Goal: Complete application form: Complete application form

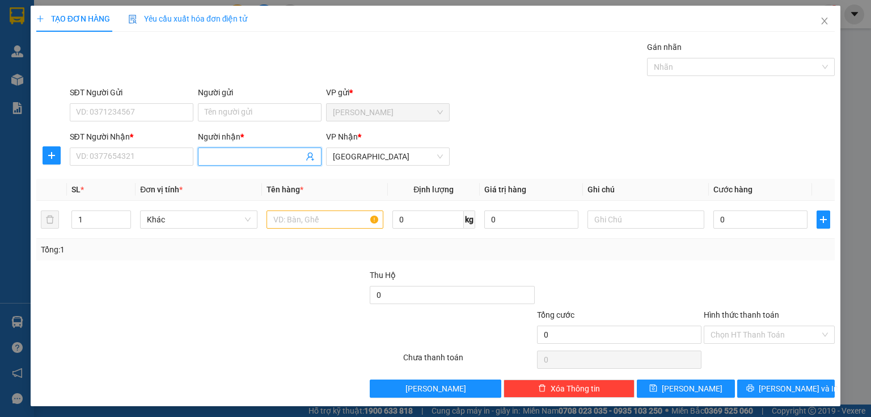
click at [225, 152] on input "Người nhận *" at bounding box center [254, 156] width 99 height 12
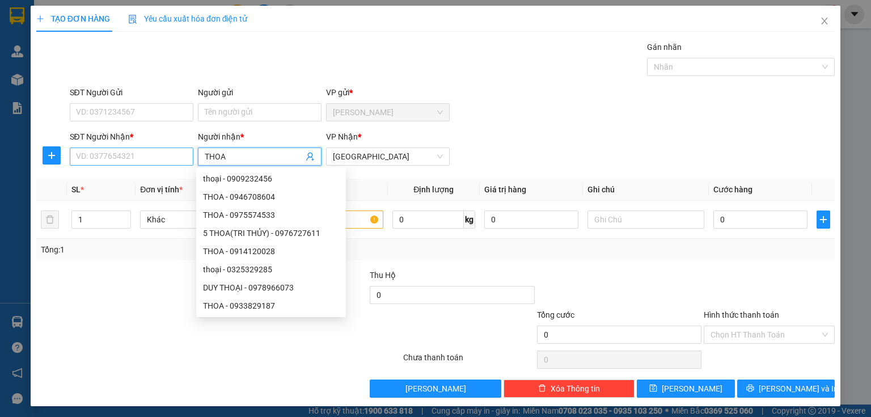
type input "THOA"
click at [116, 163] on input "SĐT Người Nhận *" at bounding box center [132, 156] width 124 height 18
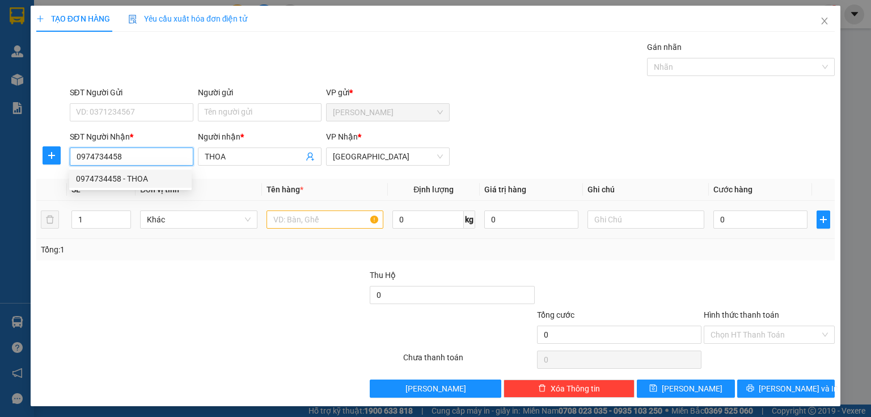
type input "0974734458"
click at [280, 223] on input "text" at bounding box center [325, 219] width 117 height 18
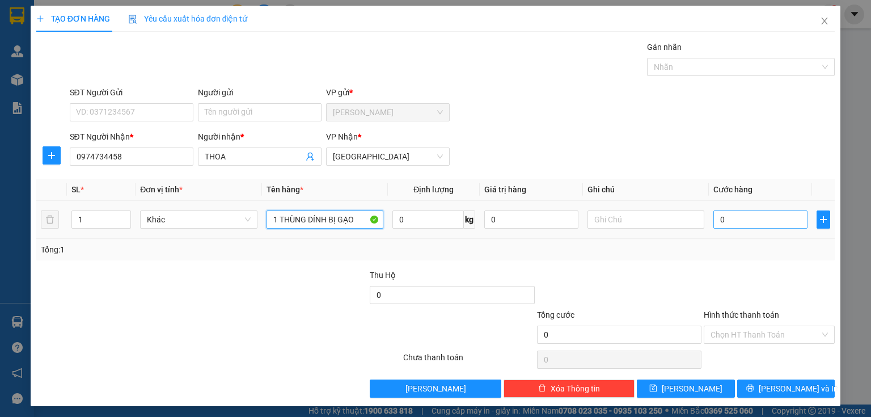
type input "1 THÙNG DÍNH BỊ GẠO"
click at [729, 215] on input "0" at bounding box center [760, 219] width 94 height 18
type input "4"
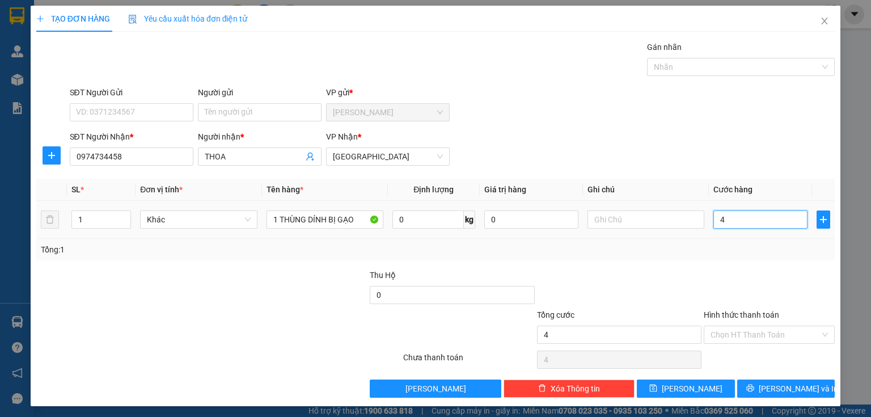
type input "40"
type input "400"
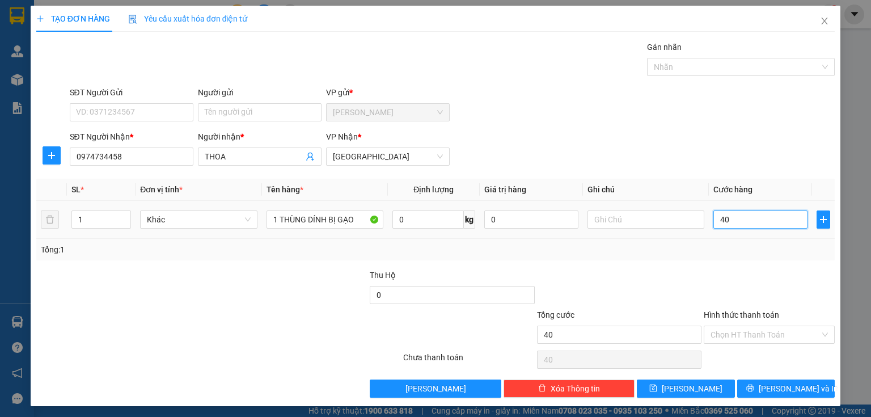
type input "400"
type input "4.000"
type input "40.000"
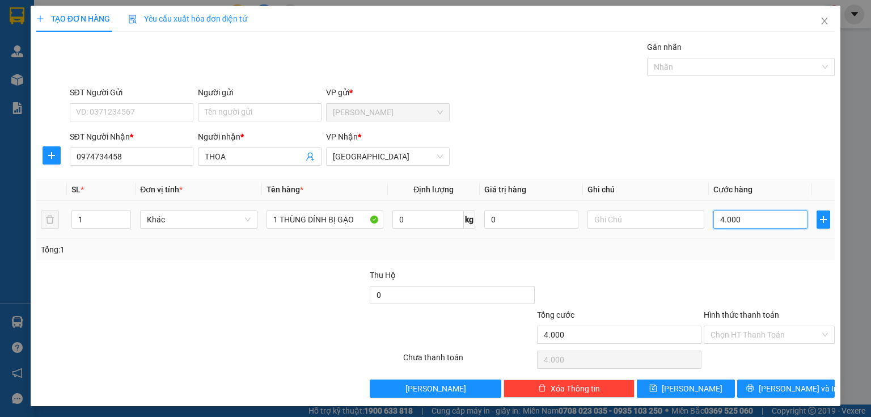
type input "40.000"
click at [717, 338] on input "Hình thức thanh toán" at bounding box center [765, 334] width 109 height 17
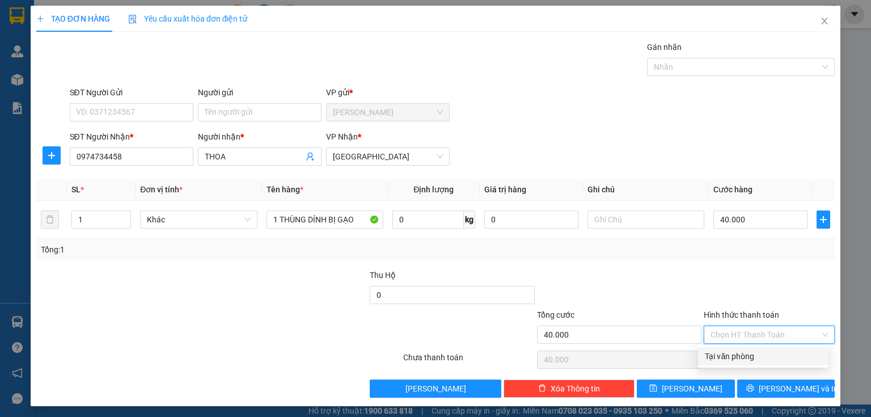
click at [721, 358] on div "Tại văn phòng" at bounding box center [763, 356] width 117 height 12
type input "0"
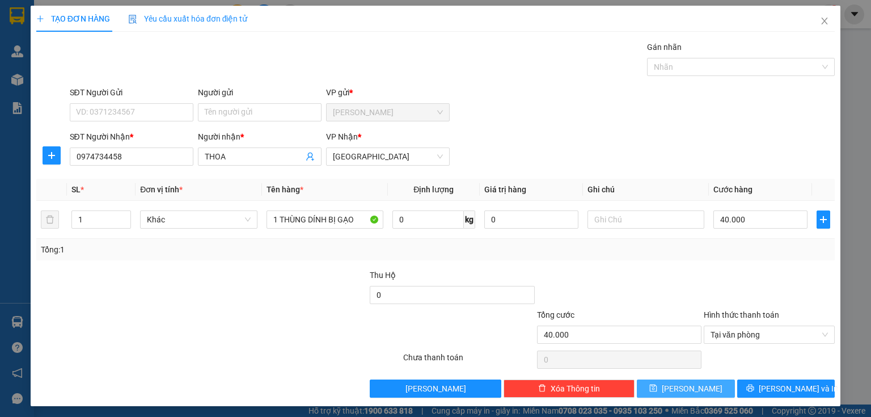
click at [657, 390] on icon "save" at bounding box center [653, 388] width 8 height 8
type input "0"
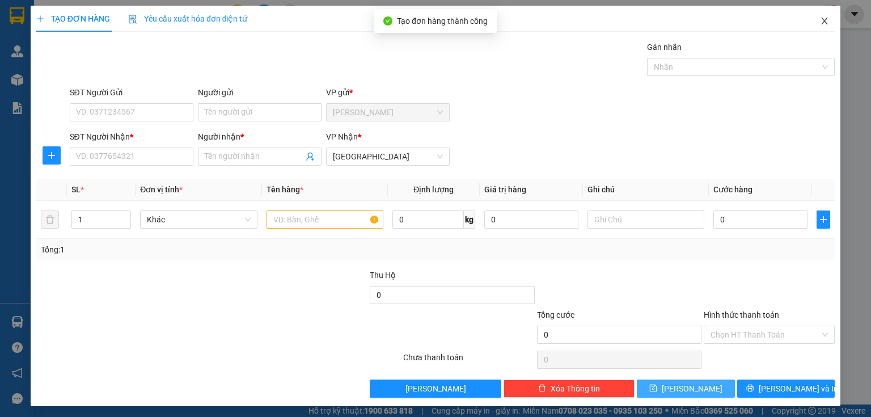
click at [822, 24] on icon "close" at bounding box center [825, 21] width 6 height 7
